Goal: Task Accomplishment & Management: Use online tool/utility

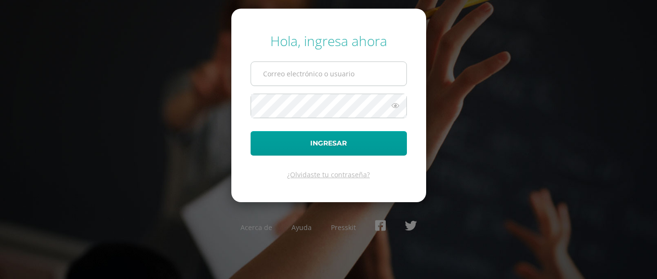
click at [279, 72] on input "text" at bounding box center [328, 74] width 155 height 24
type input "ocuevas@donbosco.edu.gt"
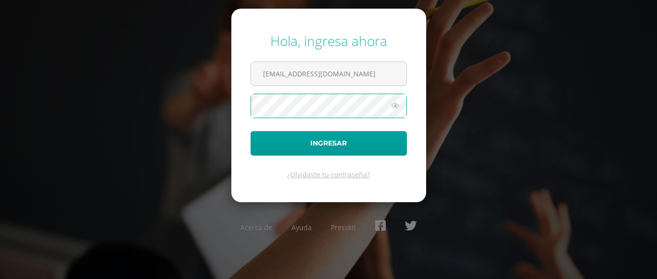
click at [251, 131] on button "Ingresar" at bounding box center [329, 143] width 156 height 25
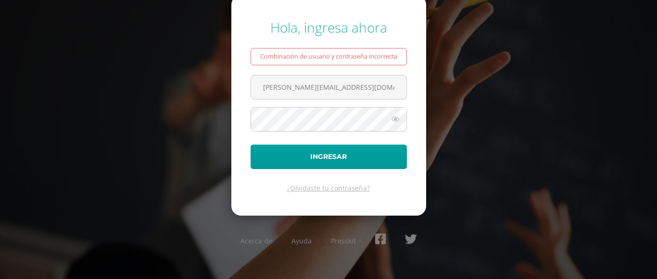
type input "ocuevas@donbosco.edu.gt"
click at [251, 145] on button "Ingresar" at bounding box center [329, 157] width 156 height 25
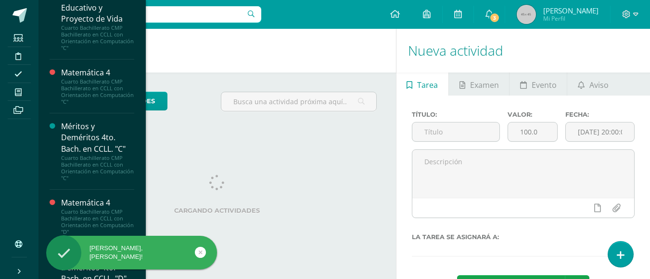
scroll to position [336, 0]
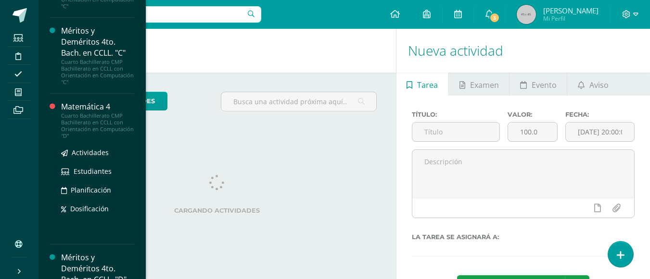
click at [84, 105] on div "Matemática 4" at bounding box center [97, 106] width 73 height 11
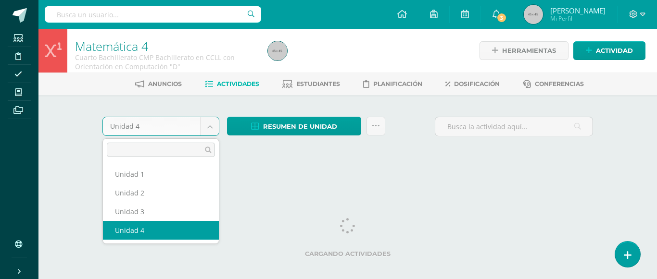
click at [208, 126] on body "Estudiantes Disciplina Asistencia Mis cursos Archivos Soporte Ayuda Reportar un…" at bounding box center [328, 91] width 657 height 182
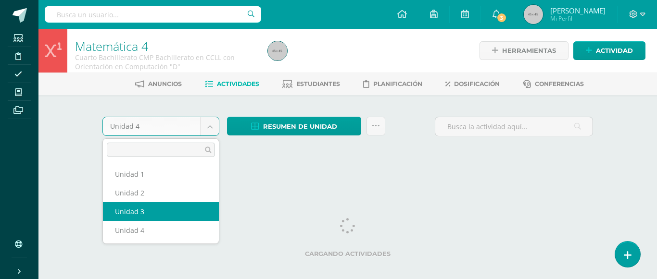
select select "Unidad 3"
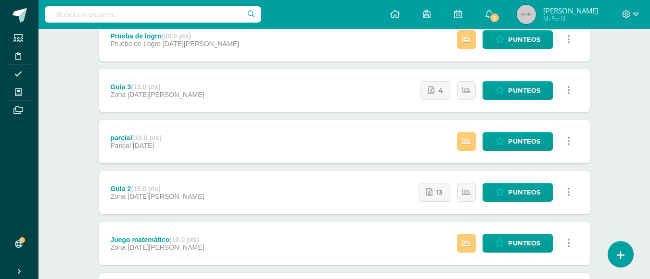
scroll to position [96, 0]
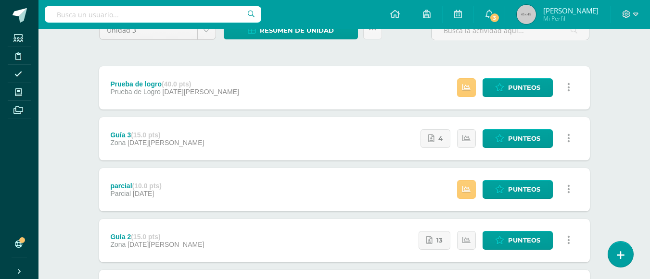
click at [125, 136] on div "Guía 3 (15.0 pts)" at bounding box center [157, 135] width 94 height 8
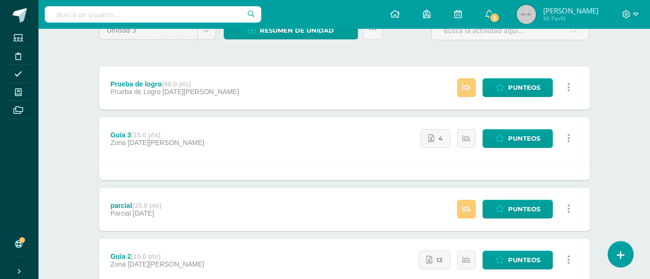
click at [125, 136] on div "Guía 3 (15.0 pts)" at bounding box center [157, 135] width 94 height 8
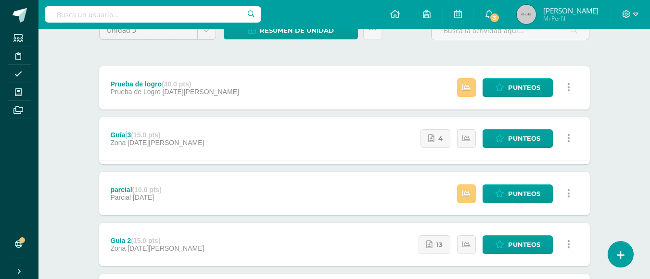
click at [125, 136] on div "Guía 3 (15.0 pts)" at bounding box center [157, 135] width 94 height 8
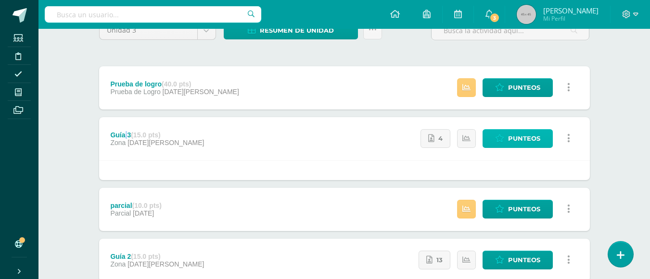
click at [548, 137] on link "Punteos" at bounding box center [517, 138] width 70 height 19
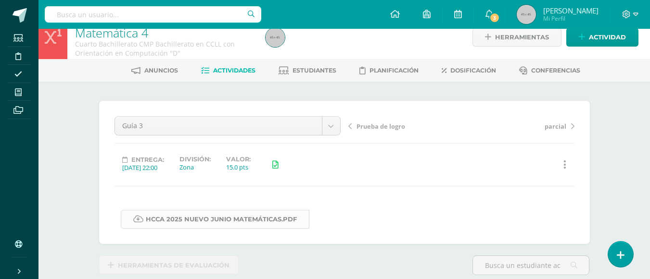
click at [239, 218] on link "HCCA 2025 nuevo junio matemáticas.pdf" at bounding box center [215, 219] width 188 height 19
click at [626, 15] on icon at bounding box center [626, 14] width 8 height 8
click at [606, 68] on span "Cerrar sesión" at bounding box center [604, 65] width 43 height 9
